Goal: Information Seeking & Learning: Learn about a topic

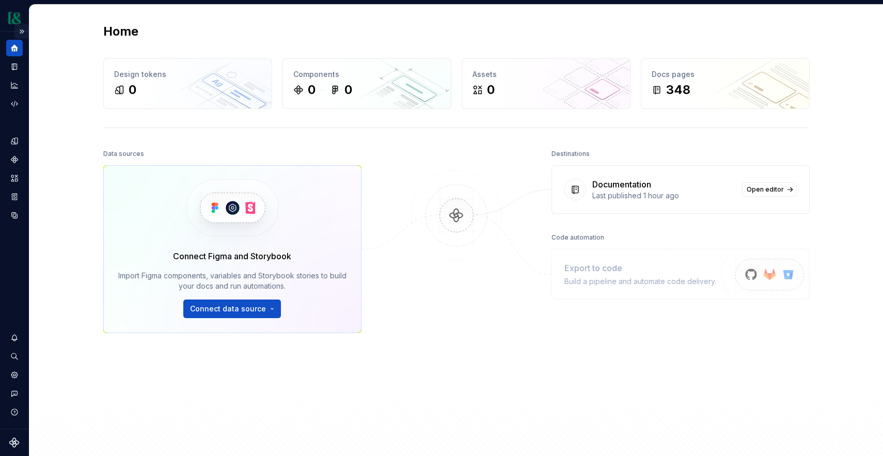
click at [21, 34] on button "Expand sidebar" at bounding box center [21, 31] width 14 height 14
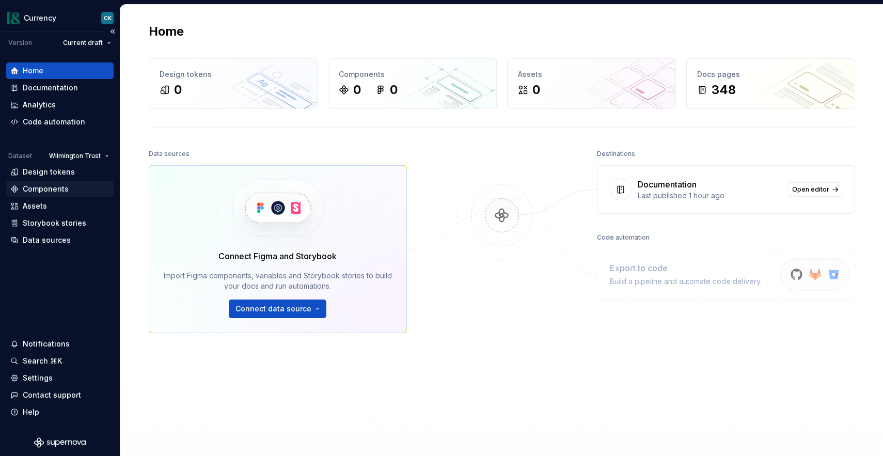
click at [59, 184] on div "Components" at bounding box center [46, 189] width 46 height 10
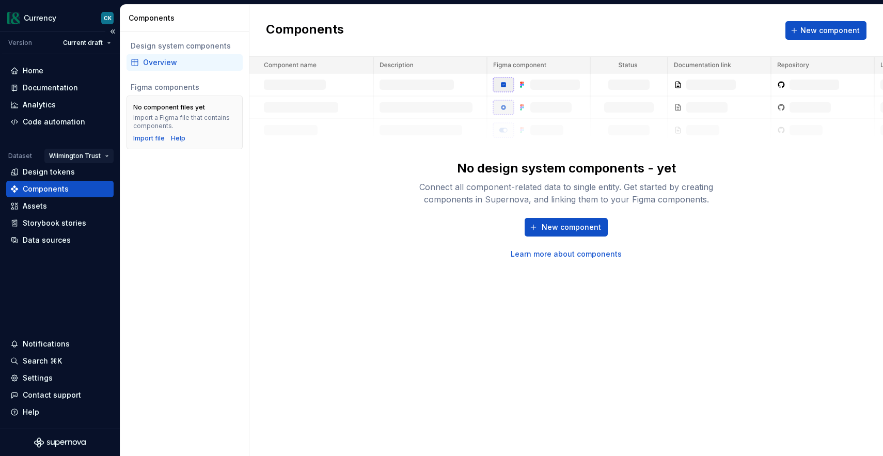
click at [72, 155] on html "Currency CK Version Current draft Home Documentation Analytics Code automation …" at bounding box center [441, 228] width 883 height 456
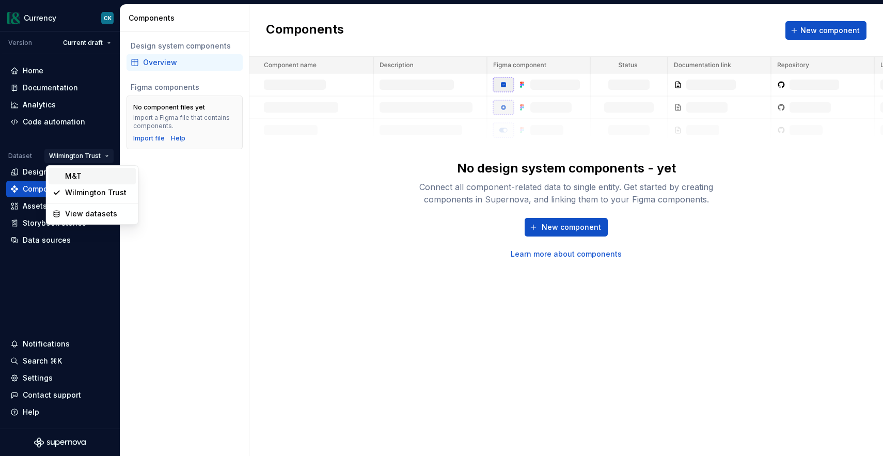
click at [77, 177] on div "M&T" at bounding box center [98, 176] width 67 height 10
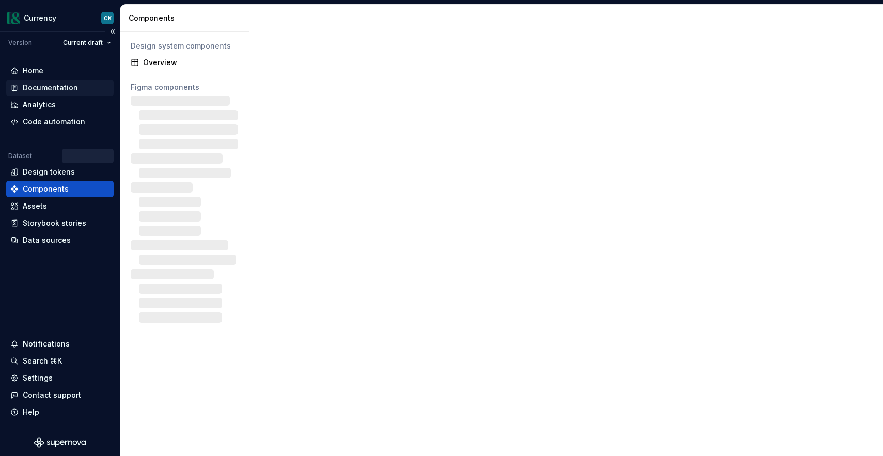
click at [60, 91] on div "Documentation" at bounding box center [50, 88] width 55 height 10
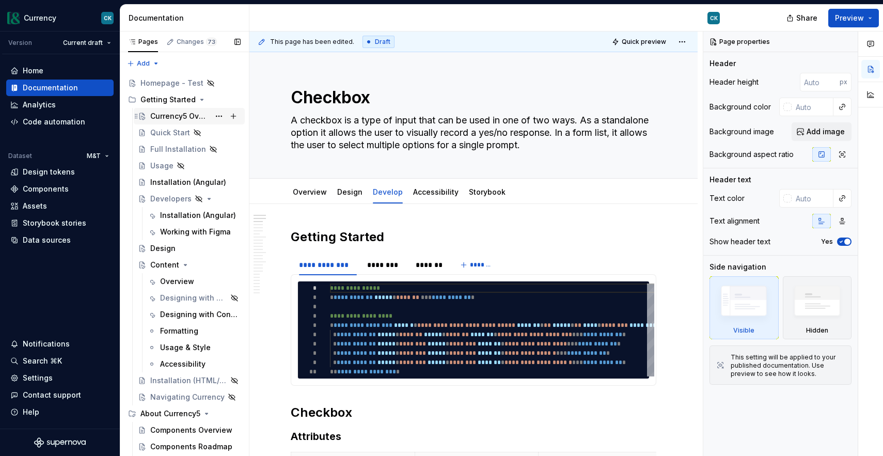
click at [172, 115] on div "Currency5 Overview" at bounding box center [179, 116] width 59 height 10
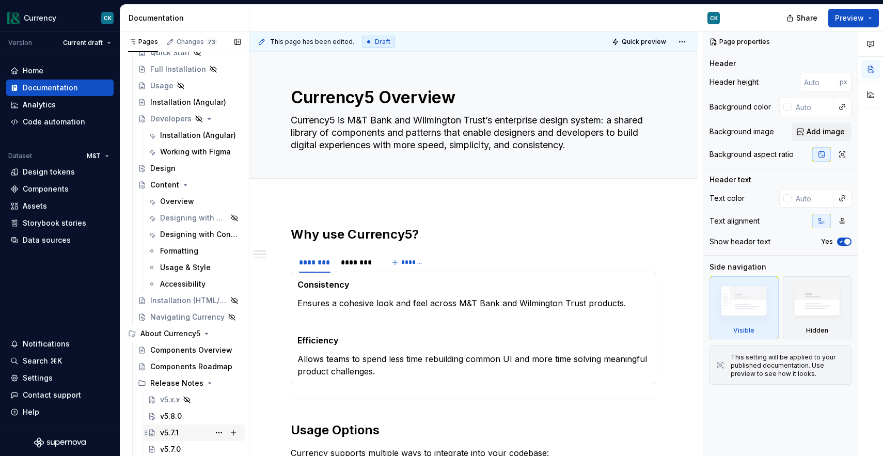
scroll to position [139, 0]
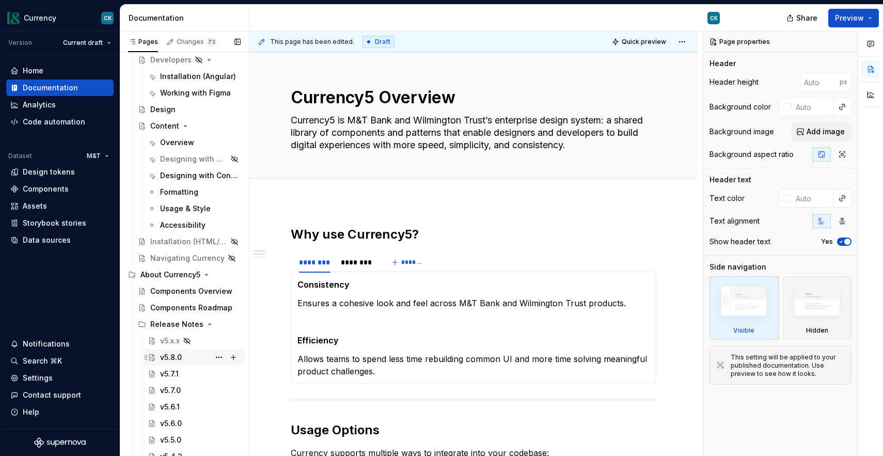
click at [174, 356] on div "v5.8.0" at bounding box center [171, 357] width 22 height 10
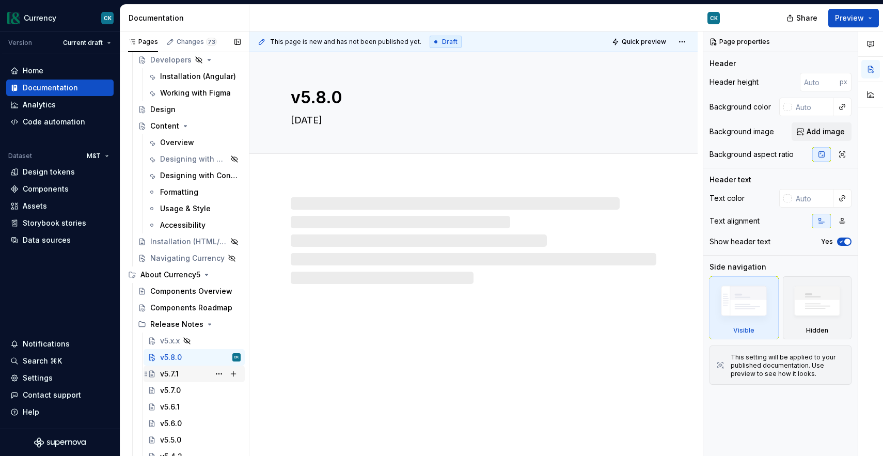
click at [173, 372] on div "v5.7.1" at bounding box center [169, 374] width 19 height 10
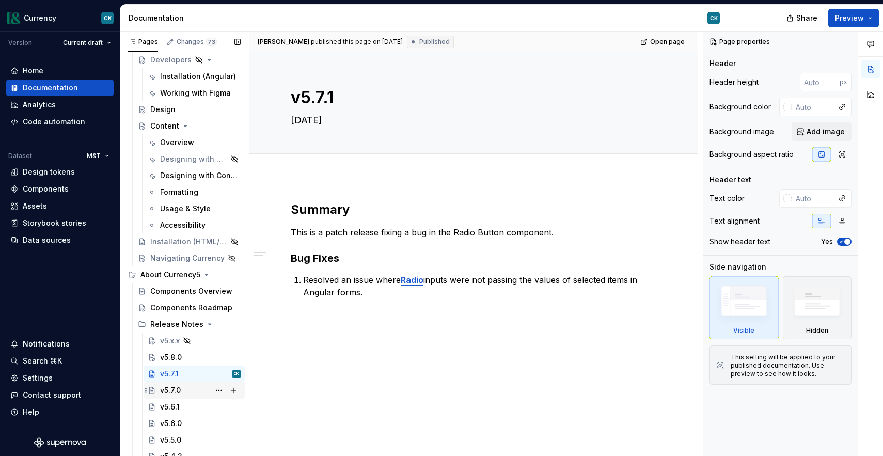
click at [170, 391] on div "v5.7.0" at bounding box center [170, 390] width 21 height 10
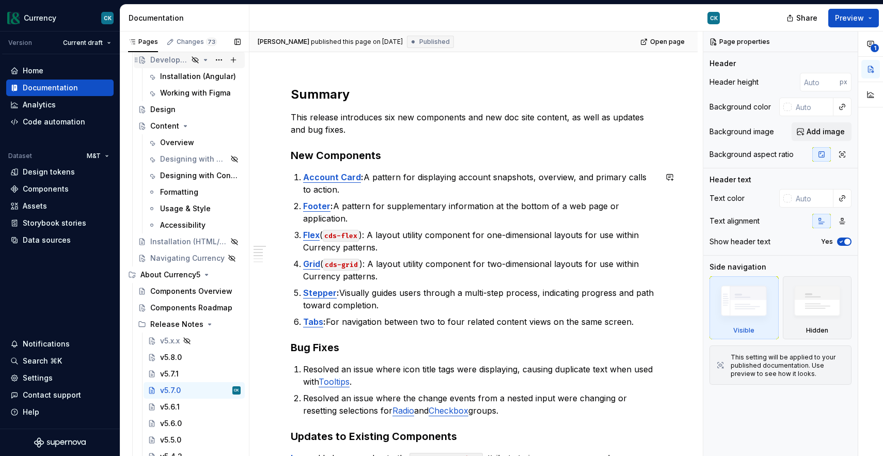
scroll to position [139, 0]
type textarea "*"
